Goal: Task Accomplishment & Management: Complete application form

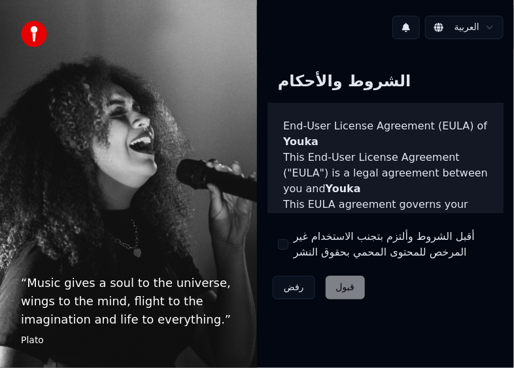
click at [348, 289] on div "رفض قبول" at bounding box center [319, 288] width 103 height 34
click at [345, 289] on div "رفض قبول" at bounding box center [319, 288] width 103 height 34
drag, startPoint x: 354, startPoint y: 215, endPoint x: 328, endPoint y: 111, distance: 107.8
click at [354, 217] on div "الشروط والأحكام End-User License Agreement (EULA) of Youka This End-User Licens…" at bounding box center [386, 183] width 236 height 244
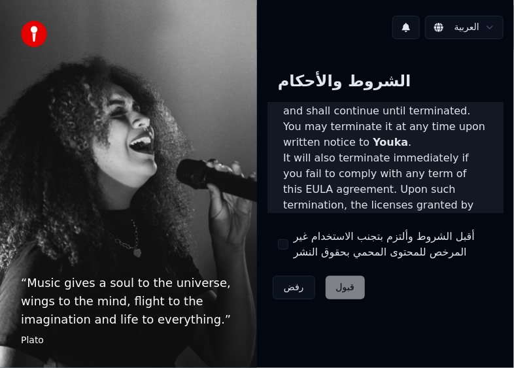
scroll to position [1679, 0]
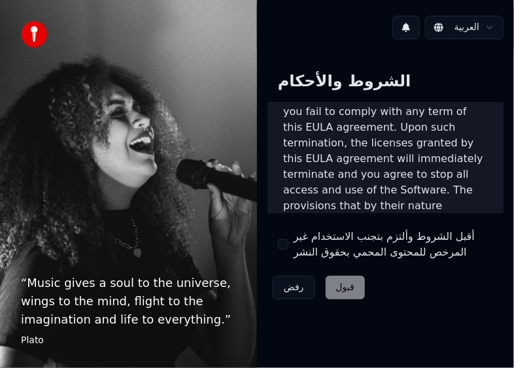
click at [419, 234] on label "أقبل الشروط وألتزم بتجنب الاستخدام غير المرخص للمحتوى المحمي بحقوق النشر" at bounding box center [394, 244] width 200 height 31
click at [289, 239] on button "أقبل الشروط وألتزم بتجنب الاستخدام غير المرخص للمحتوى المحمي بحقوق النشر" at bounding box center [283, 244] width 10 height 10
drag, startPoint x: 341, startPoint y: 288, endPoint x: 327, endPoint y: 295, distance: 15.5
click at [344, 291] on button "قبول" at bounding box center [345, 288] width 39 height 24
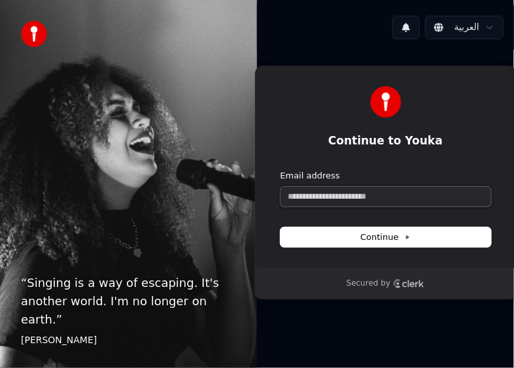
click at [362, 198] on input "Email address" at bounding box center [386, 197] width 211 height 20
type input "*"
click at [281, 170] on button "submit" at bounding box center [281, 170] width 0 height 0
type input "**********"
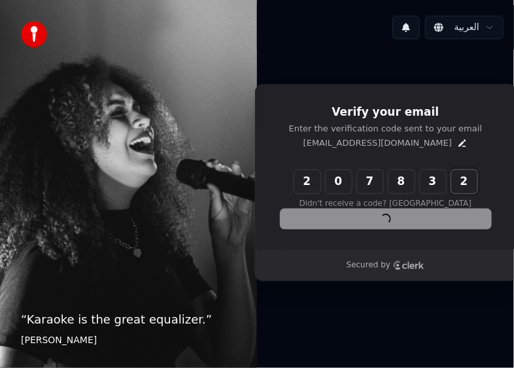
type input "******"
